Goal: Navigation & Orientation: Find specific page/section

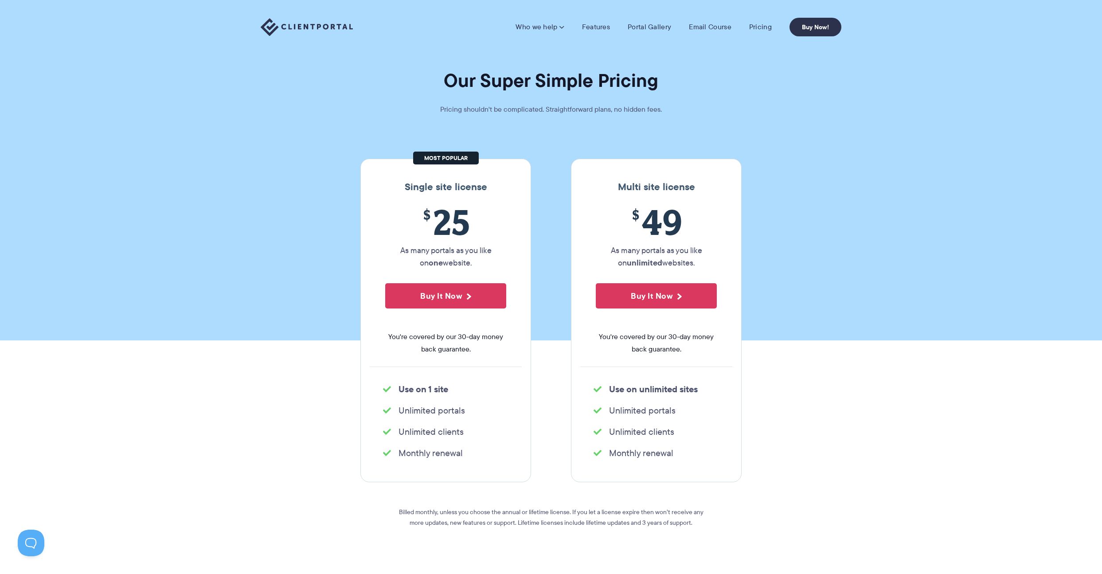
scroll to position [2, 0]
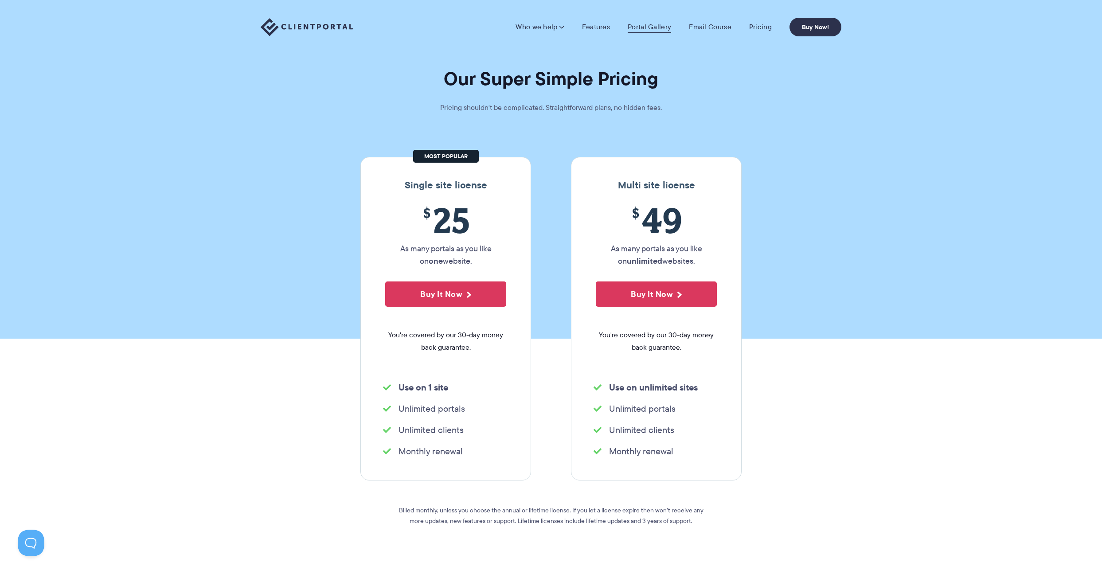
click at [649, 29] on link "Portal Gallery" at bounding box center [649, 27] width 43 height 9
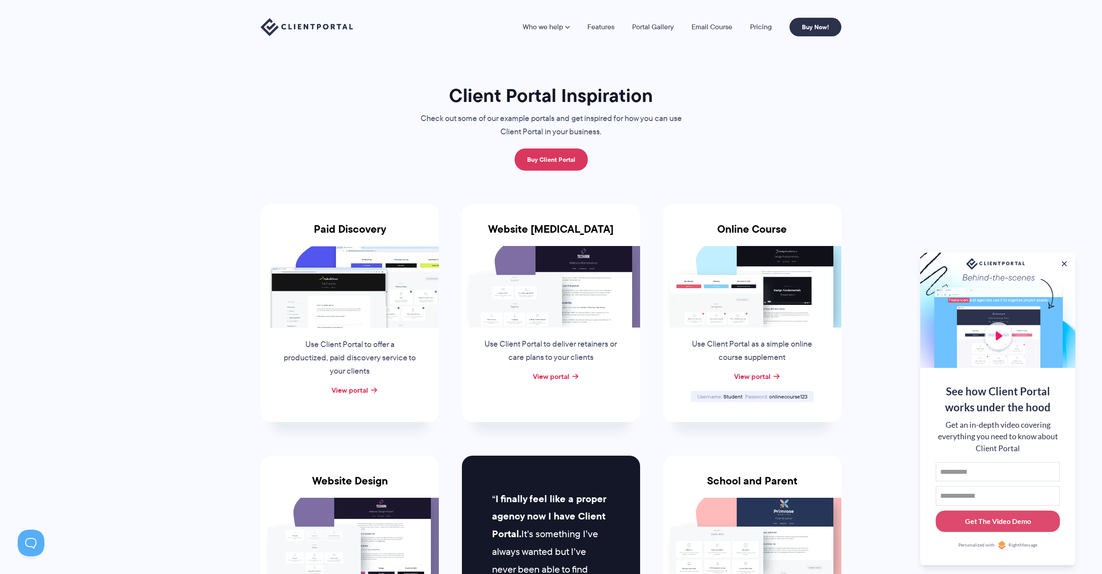
click at [353, 290] on img at bounding box center [350, 287] width 178 height 82
click at [350, 390] on link "View portal" at bounding box center [350, 390] width 36 height 11
